Goal: Navigation & Orientation: Find specific page/section

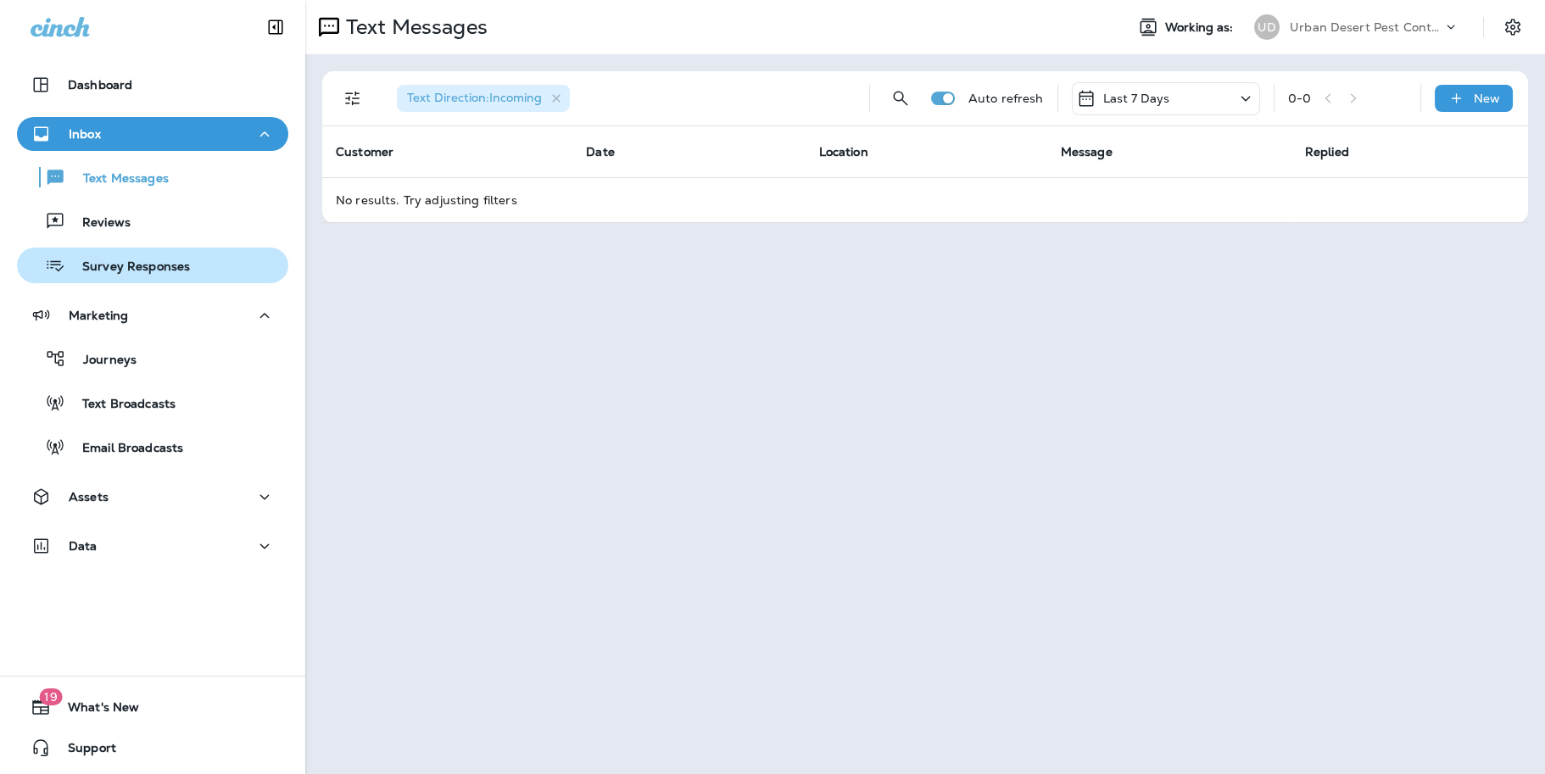
click at [112, 271] on p "Survey Responses" at bounding box center [127, 267] width 125 height 16
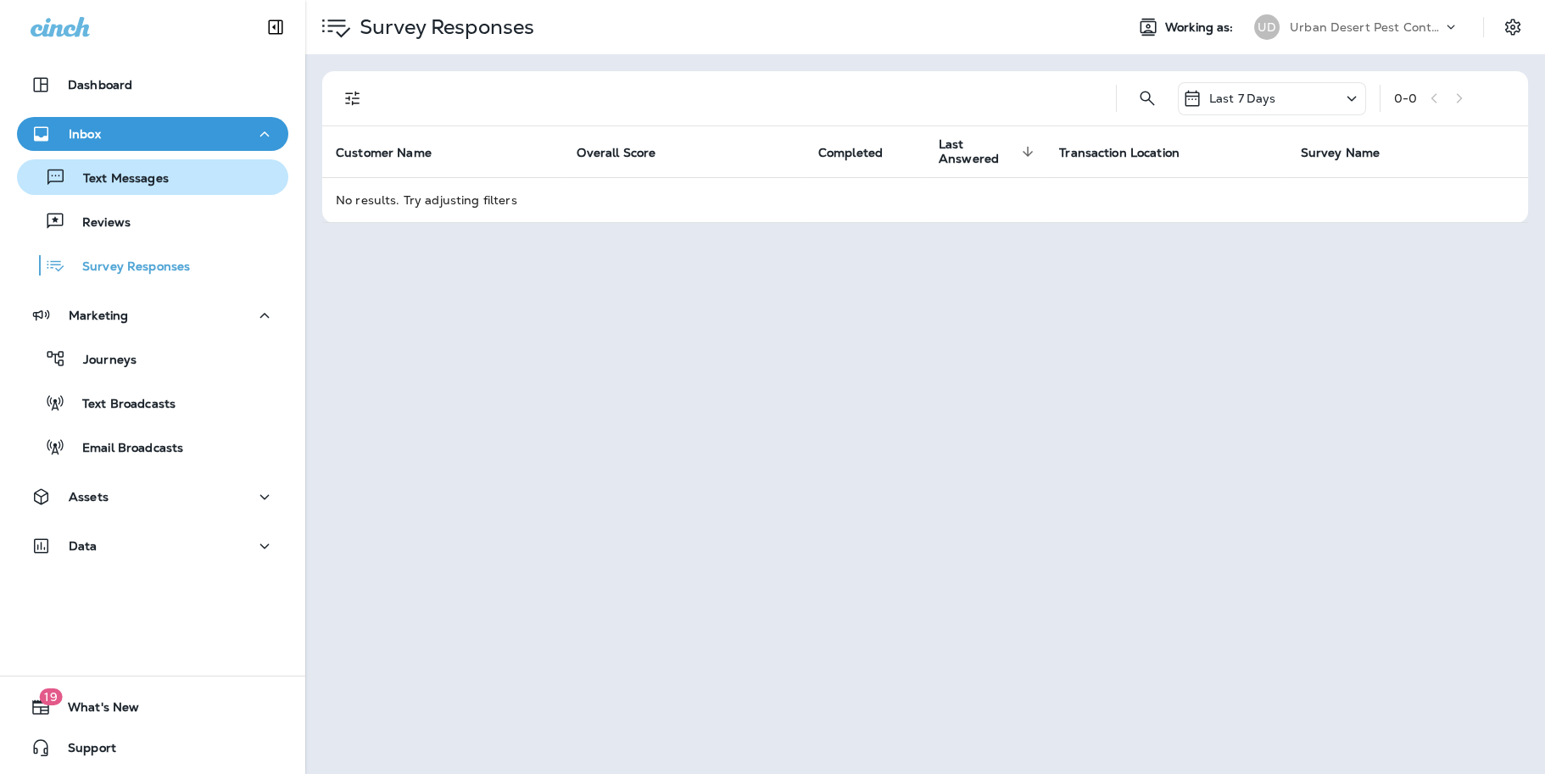
click at [115, 181] on p "Text Messages" at bounding box center [117, 179] width 103 height 16
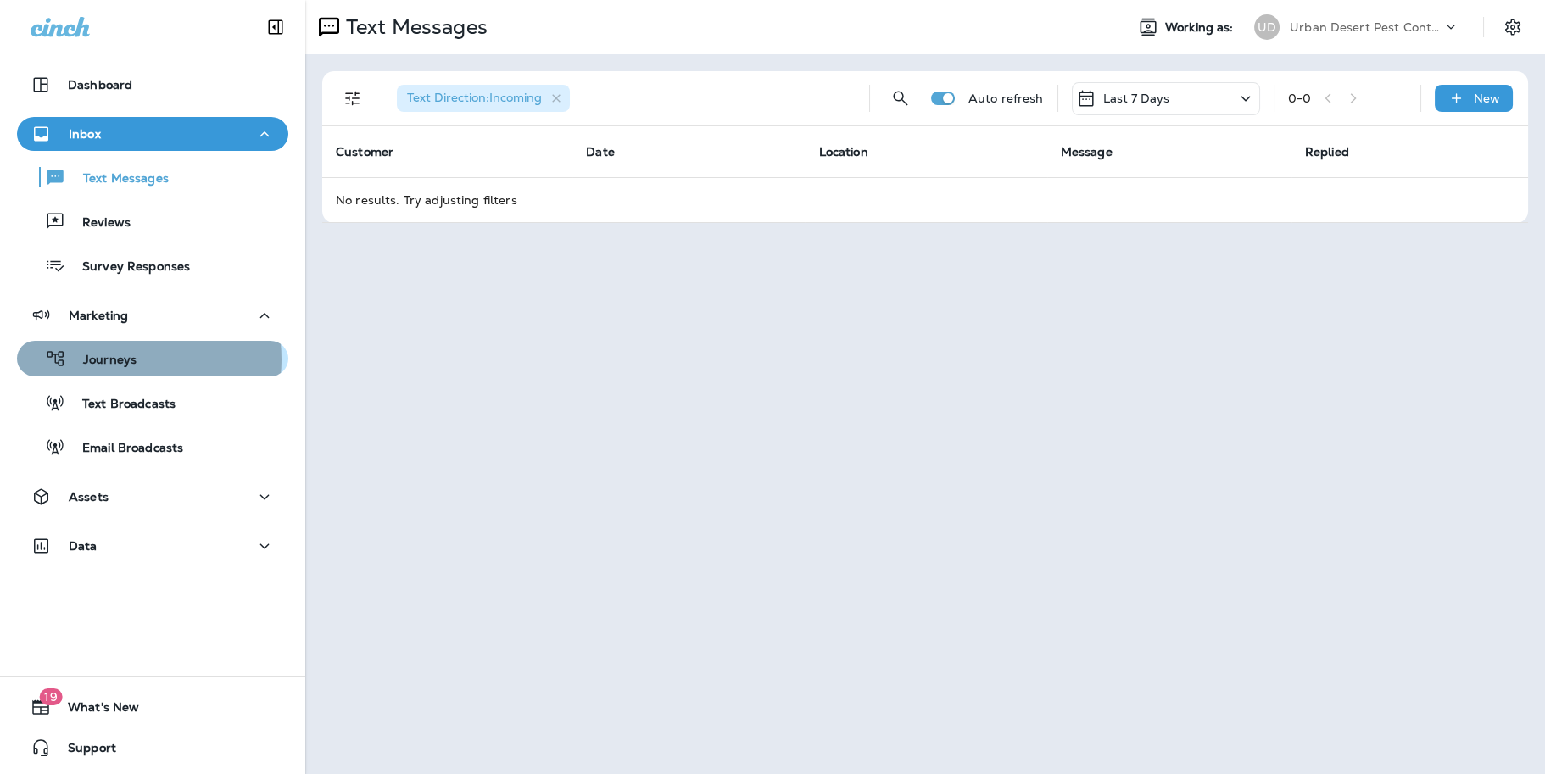
click at [115, 360] on p "Journeys" at bounding box center [101, 361] width 70 height 16
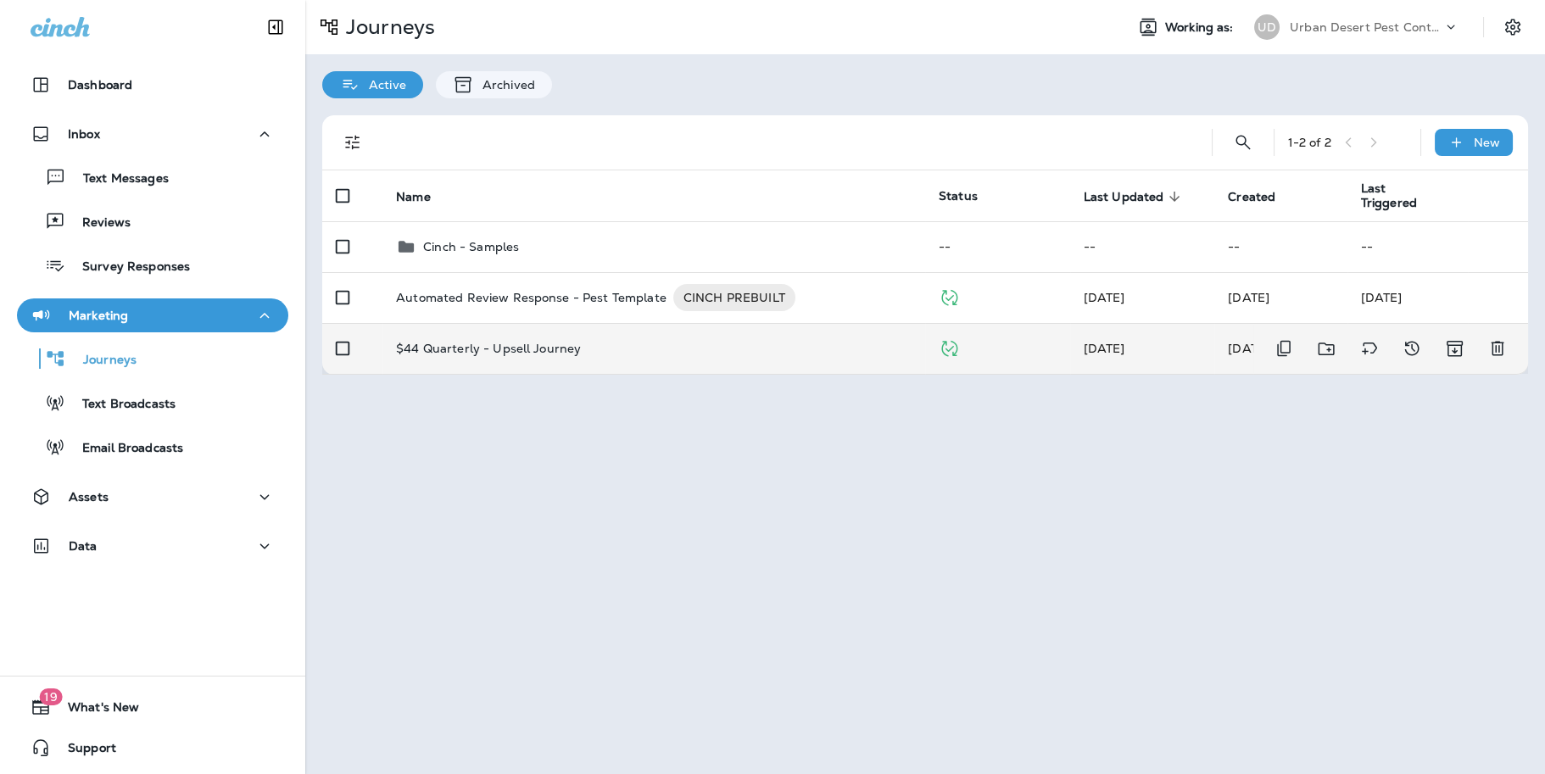
click at [451, 344] on p "$44 Quarterly - Upsell Journey" at bounding box center [488, 349] width 185 height 14
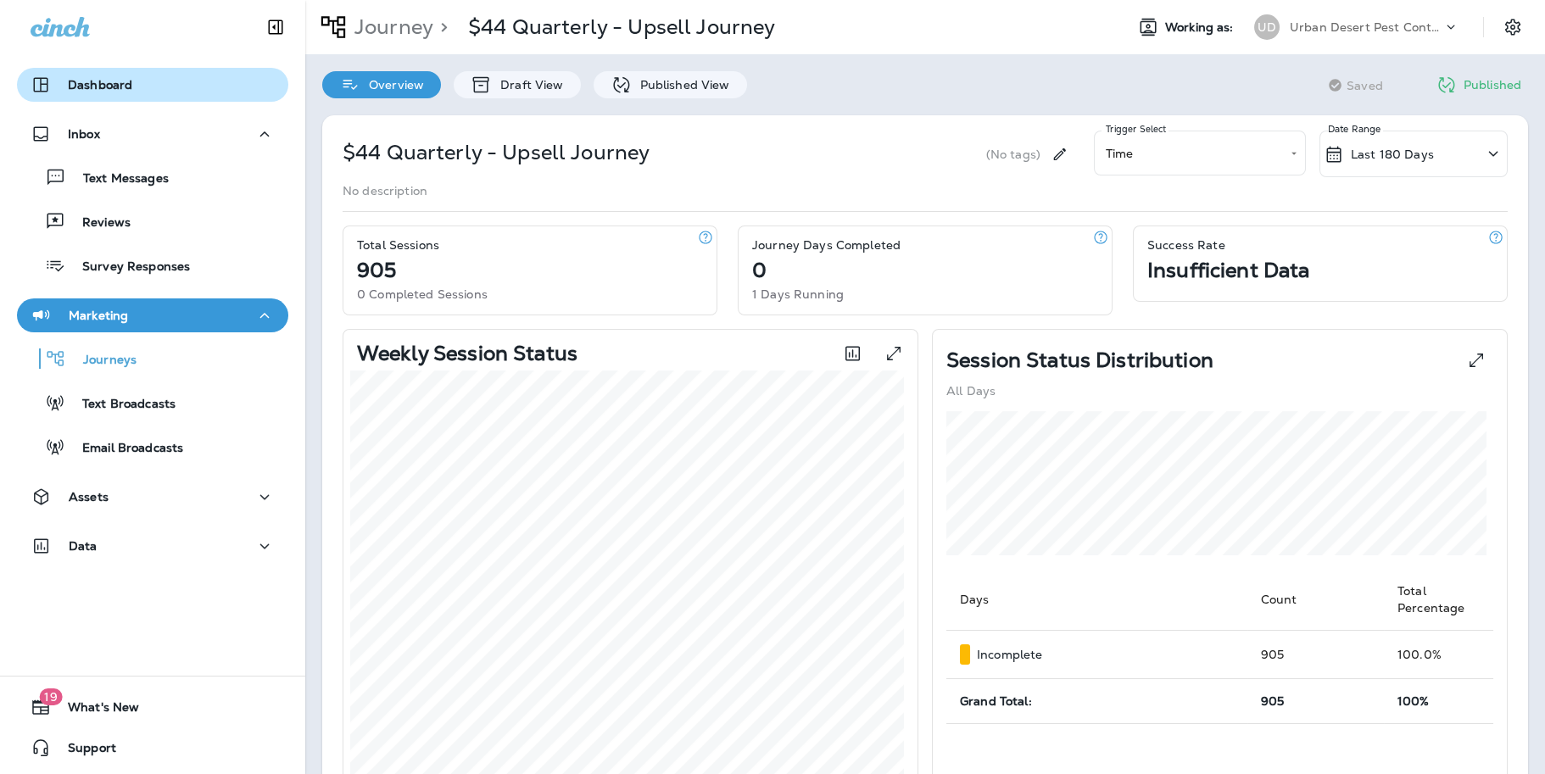
click at [110, 85] on p "Dashboard" at bounding box center [100, 85] width 64 height 14
